Goal: Communication & Community: Answer question/provide support

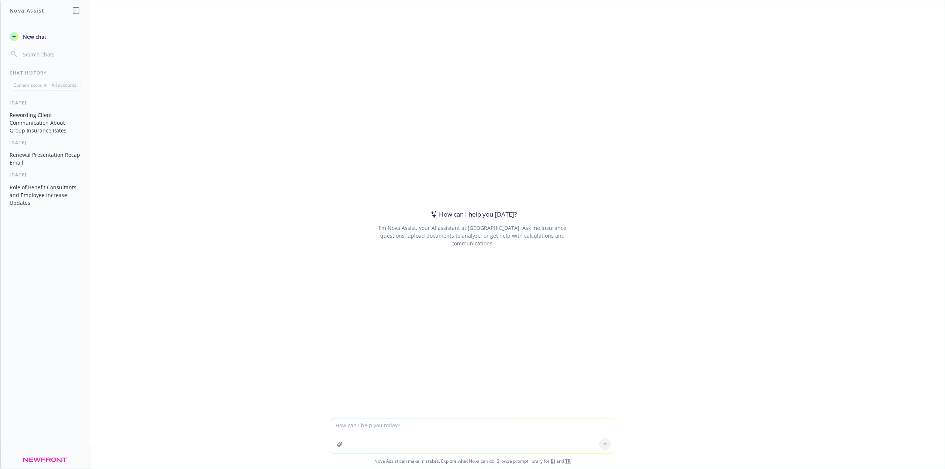
drag, startPoint x: 425, startPoint y: 429, endPoint x: 422, endPoint y: 426, distance: 4.7
click at [425, 429] on textarea at bounding box center [472, 436] width 283 height 35
type textarea "reword for concise client facing version"
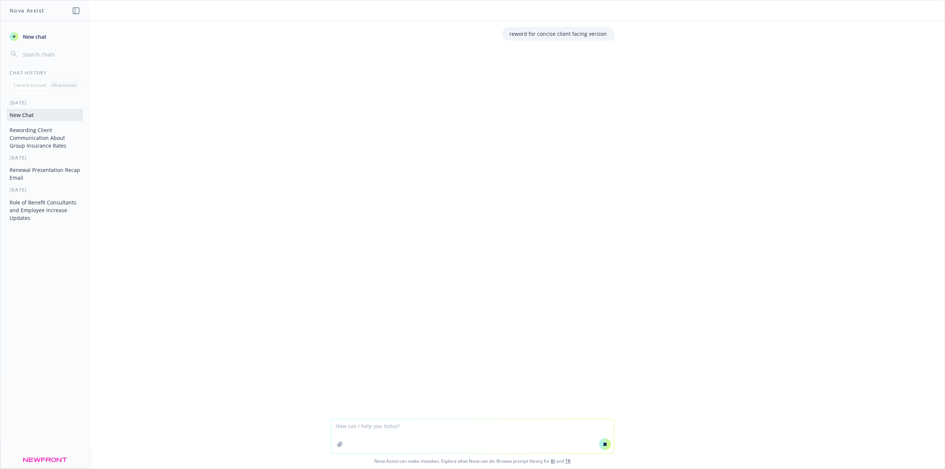
click at [429, 423] on textarea at bounding box center [472, 436] width 283 height 34
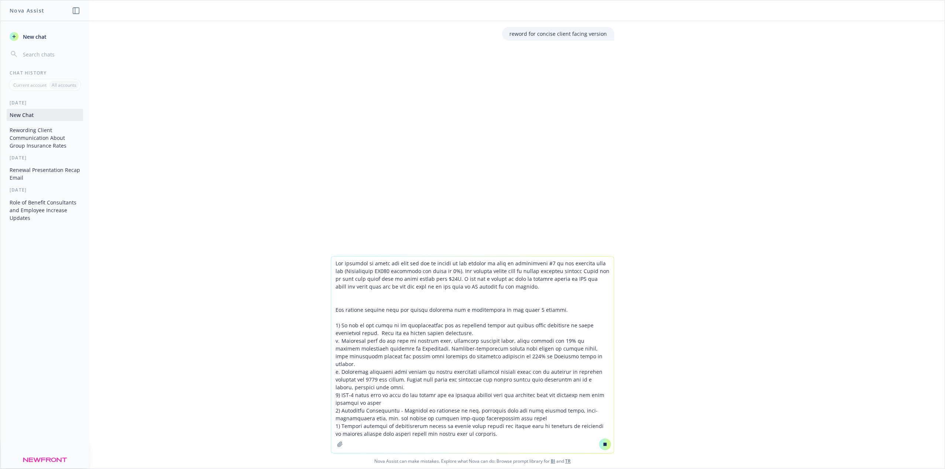
click at [506, 430] on textarea at bounding box center [472, 355] width 283 height 197
type textarea "The increase is above the rate cap due to adding in the budgets as well as stip…"
click at [605, 448] on button at bounding box center [605, 444] width 12 height 12
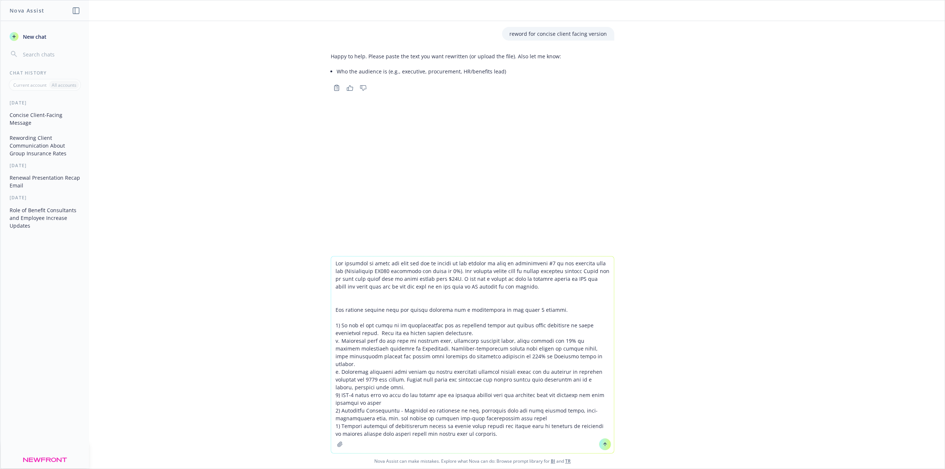
click at [602, 445] on icon at bounding box center [604, 444] width 5 height 5
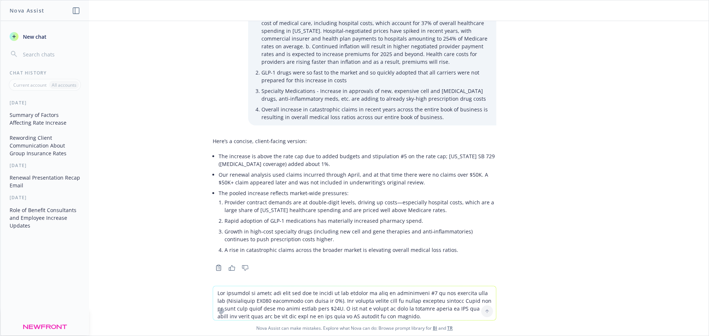
scroll to position [166, 0]
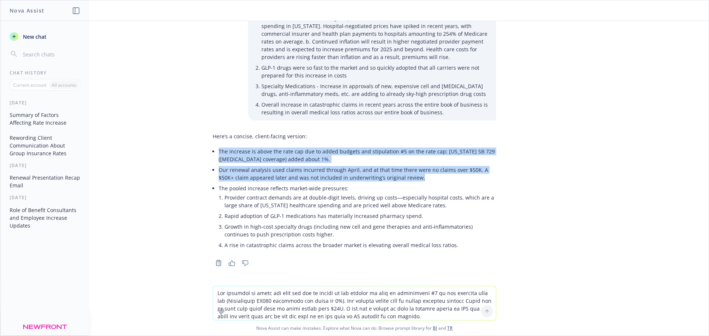
drag, startPoint x: 213, startPoint y: 152, endPoint x: 398, endPoint y: 179, distance: 187.0
click at [398, 179] on ul "The increase is above the rate cap due to added budgets and stipulation #5 on t…" at bounding box center [358, 199] width 278 height 106
copy ul "The increase is above the rate cap due to added budgets and stipulation #5 on t…"
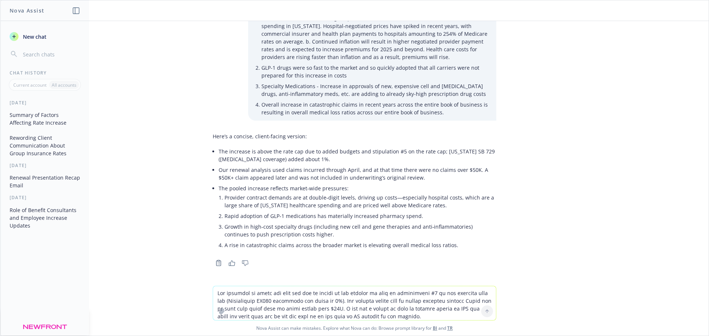
click at [273, 183] on li "The pooled increase reflects market‑wide pressures: Provider contract demands a…" at bounding box center [358, 217] width 278 height 69
click at [228, 188] on li "The pooled increase reflects market‑wide pressures: Provider contract demands a…" at bounding box center [358, 217] width 278 height 69
click at [233, 196] on li "Provider contract demands are at double‑digit levels, driving up costs—especial…" at bounding box center [360, 201] width 272 height 18
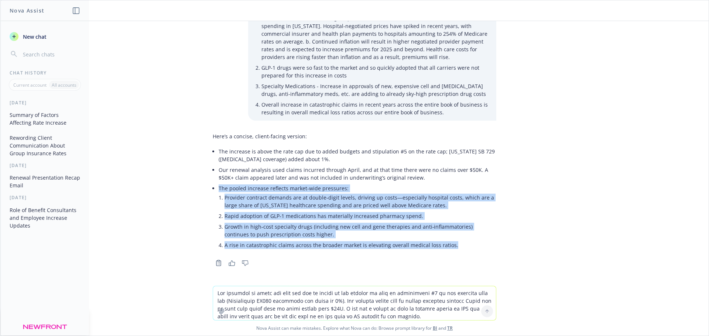
drag, startPoint x: 218, startPoint y: 188, endPoint x: 490, endPoint y: 245, distance: 277.6
click at [490, 245] on li "The pooled increase reflects market‑wide pressures: Provider contract demands a…" at bounding box center [358, 217] width 278 height 69
copy li "The pooled increase reflects market‑wide pressures: Provider contract demands a…"
drag, startPoint x: 531, startPoint y: 161, endPoint x: 575, endPoint y: 93, distance: 81.9
click at [531, 161] on div "reword for concise client facing version Happy to help. Please paste the text y…" at bounding box center [354, 153] width 708 height 265
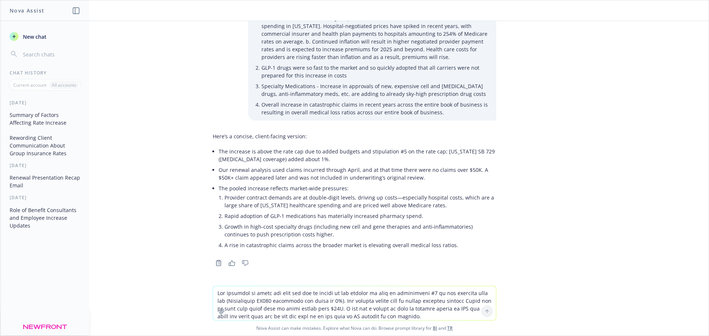
click at [310, 292] on textarea at bounding box center [354, 303] width 283 height 34
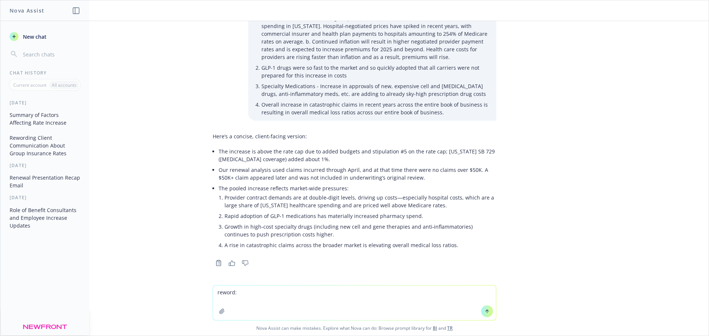
paste textarea "we have updated Virtual Visit coverage apply the deductible before cost share, …"
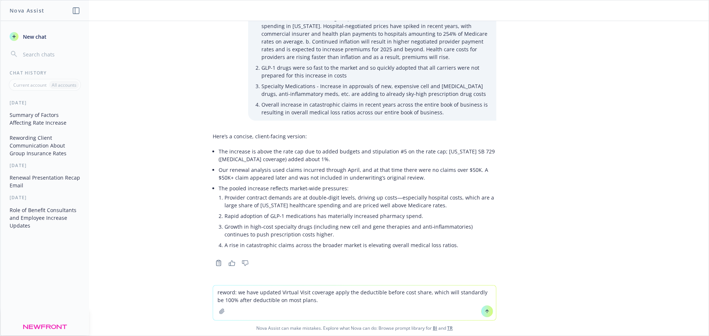
type textarea "reword: we have updated Virtual Visit coverage apply the deductible before cost…"
drag, startPoint x: 485, startPoint y: 313, endPoint x: 527, endPoint y: 251, distance: 74.7
click at [485, 312] on icon at bounding box center [486, 311] width 5 height 5
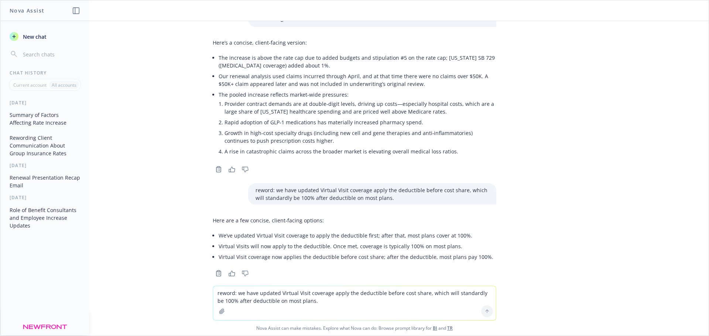
scroll to position [270, 0]
